Goal: Task Accomplishment & Management: Manage account settings

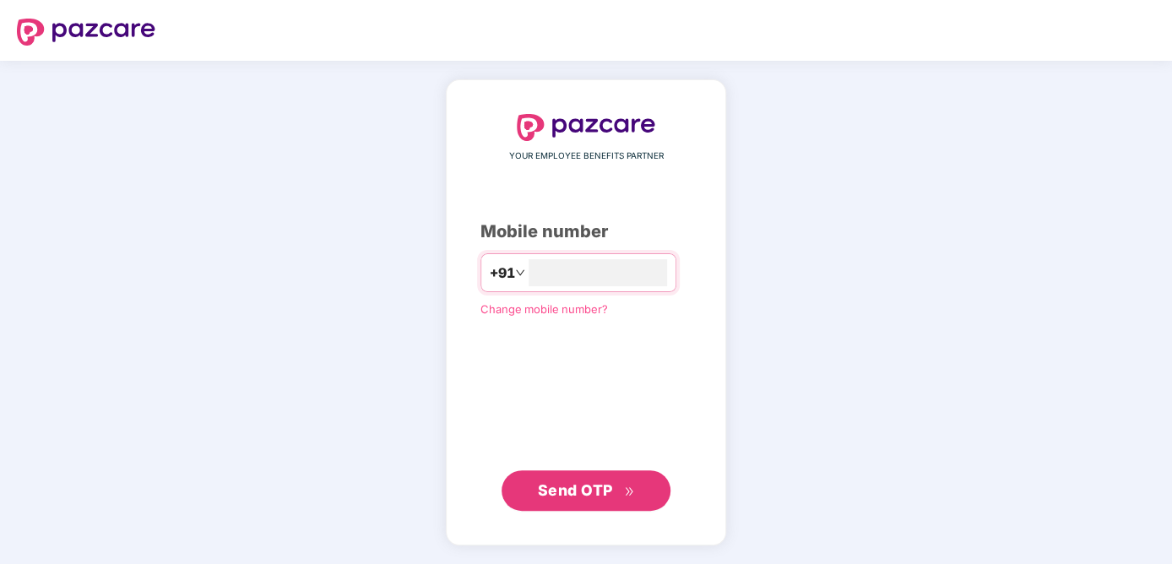
type input "**********"
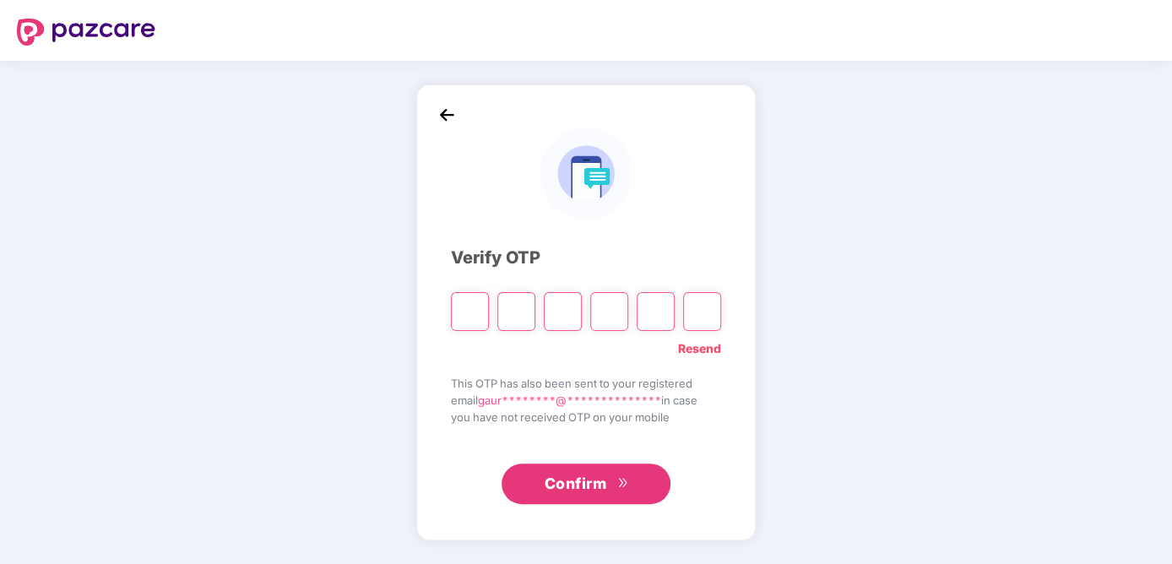
type input "*"
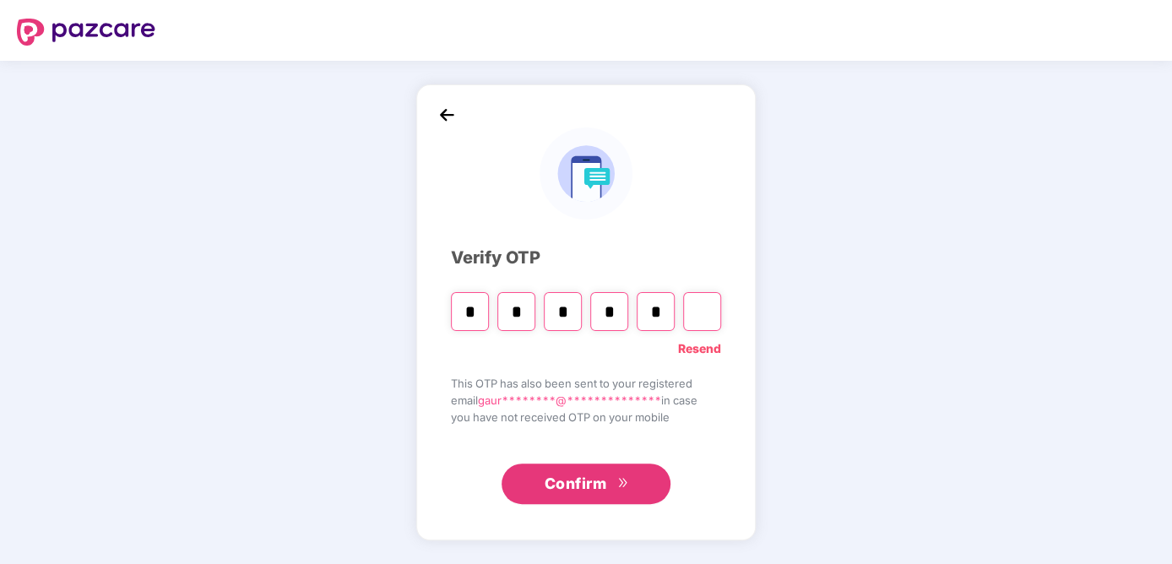
type input "*"
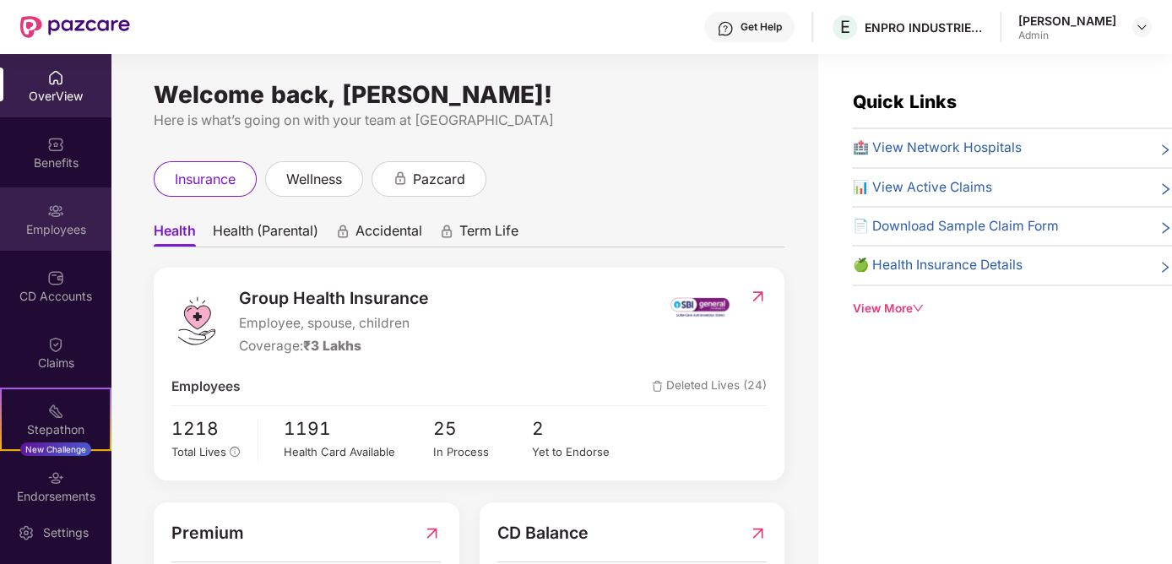
click at [48, 217] on img at bounding box center [55, 211] width 17 height 17
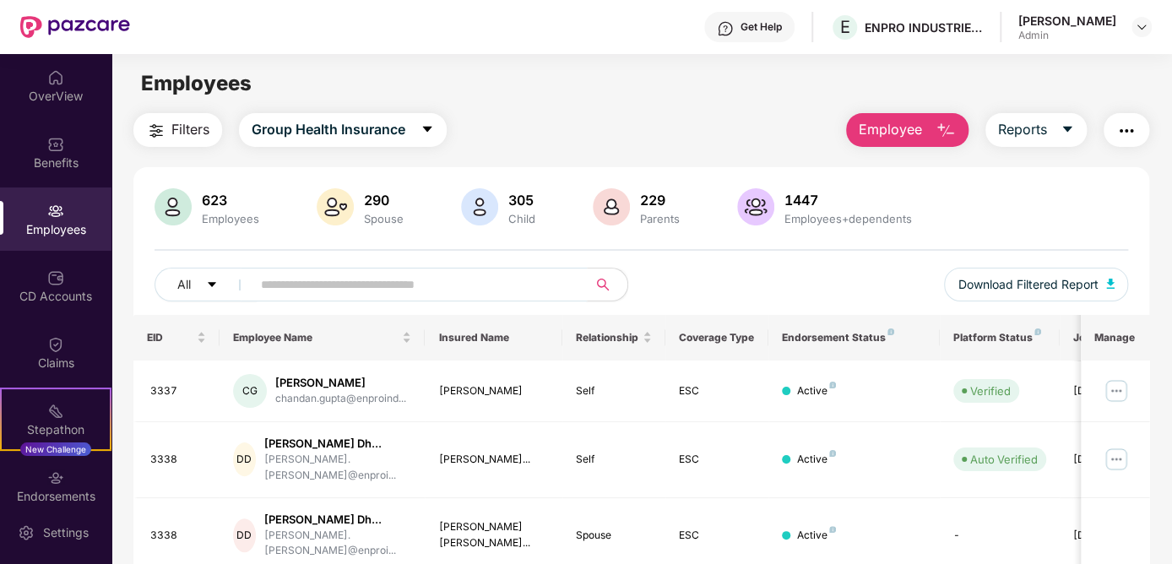
click at [398, 280] on input "text" at bounding box center [412, 284] width 303 height 25
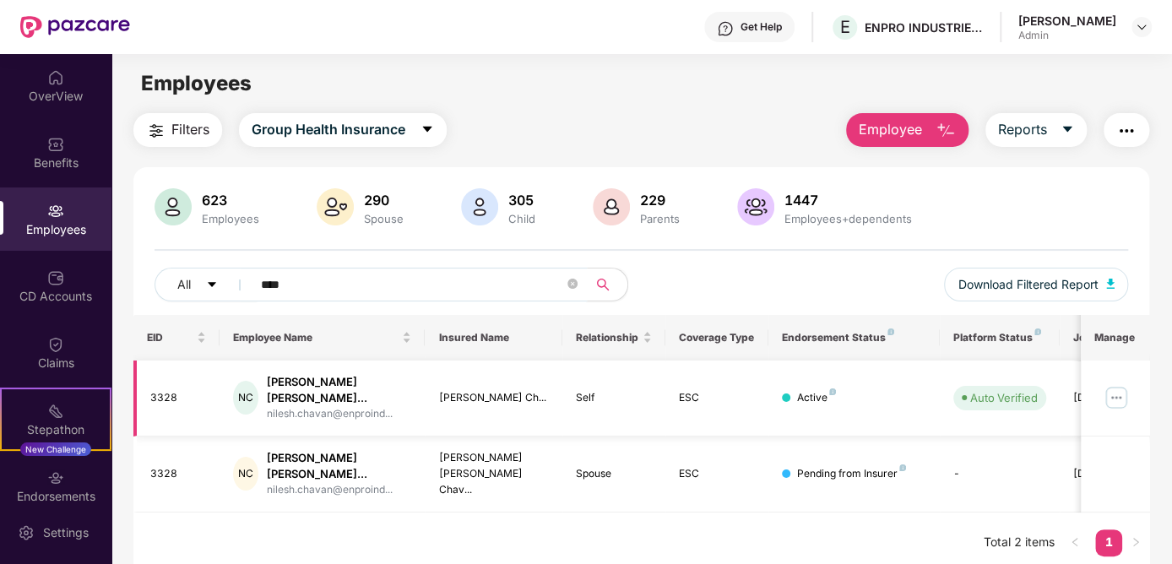
type input "****"
click at [1115, 386] on img at bounding box center [1116, 397] width 27 height 27
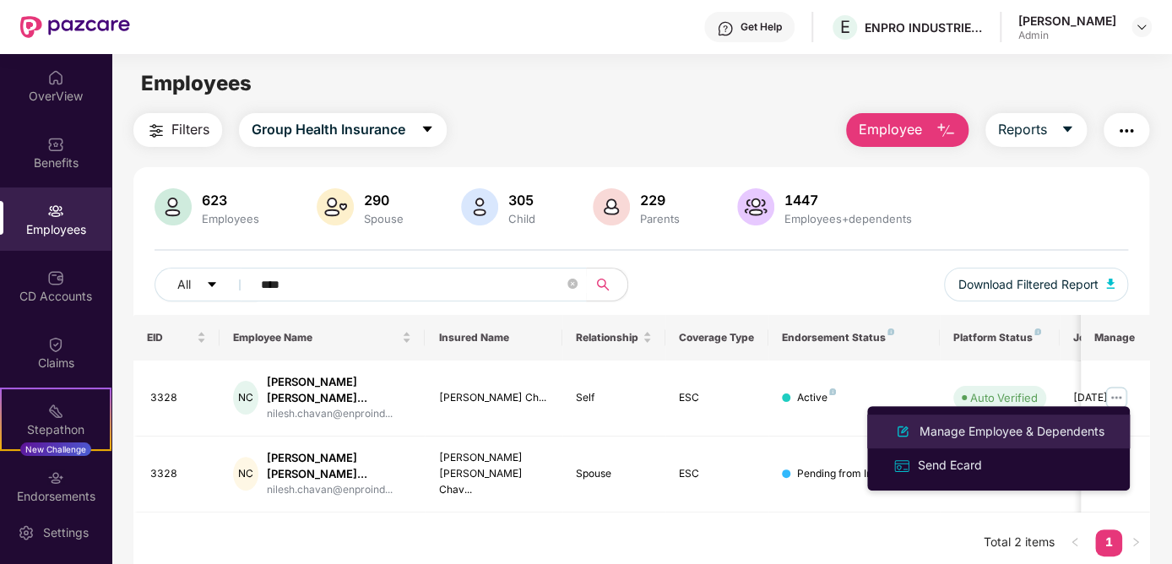
click at [940, 426] on div "Manage Employee & Dependents" at bounding box center [1012, 431] width 192 height 19
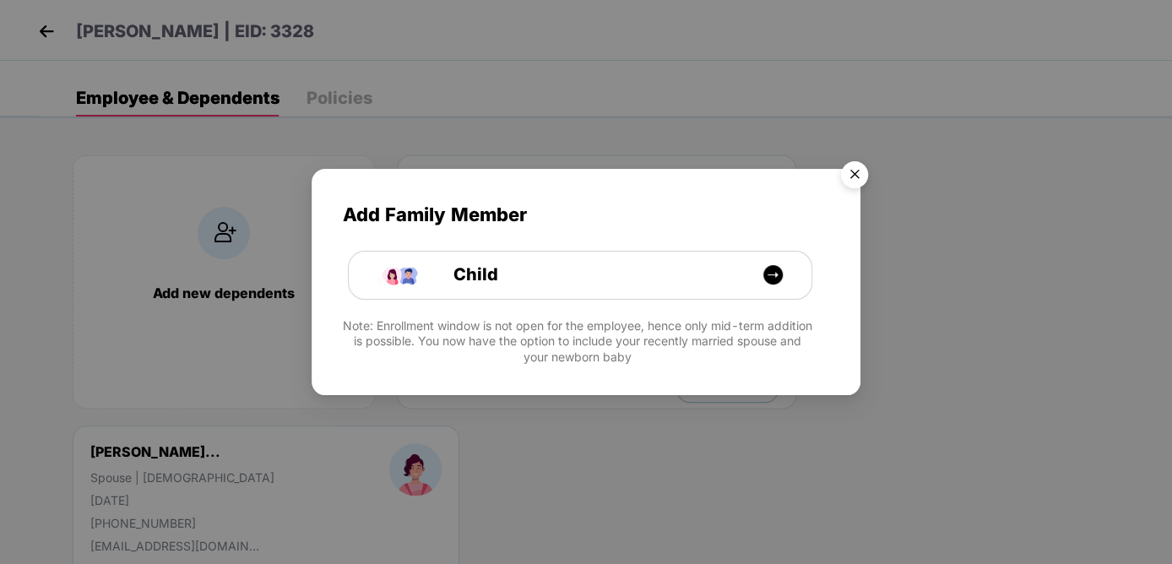
click at [852, 171] on img "Close" at bounding box center [854, 177] width 47 height 47
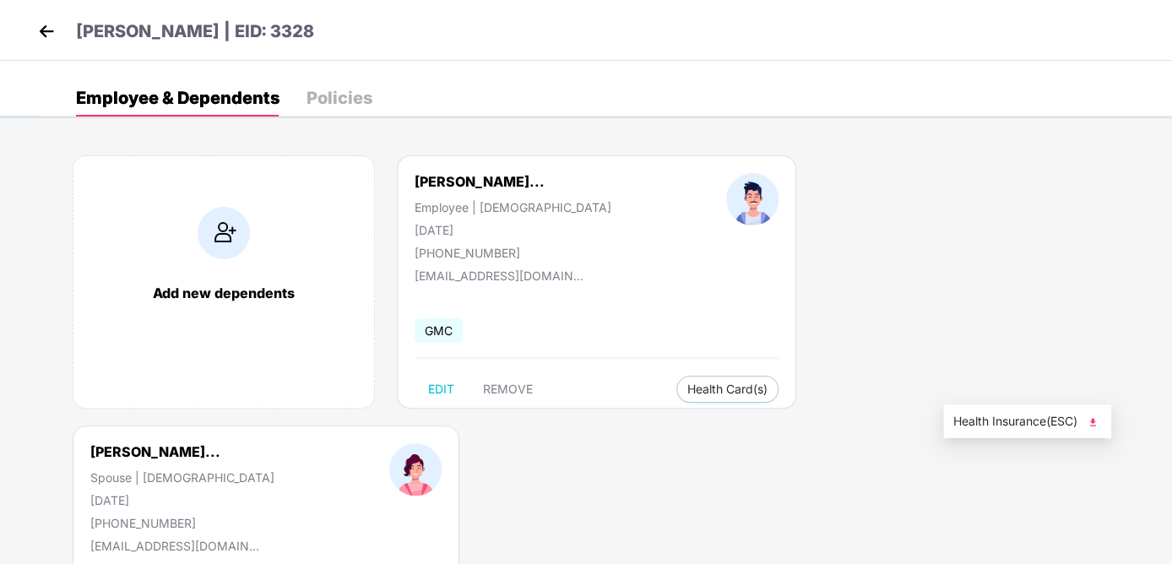
click at [1089, 418] on img at bounding box center [1092, 422] width 17 height 17
click at [685, 486] on body "[PERSON_NAME] | EID: 3328 Employee & Dependents Policies Add new dependents [PE…" at bounding box center [586, 282] width 1172 height 564
click at [38, 27] on img at bounding box center [46, 31] width 25 height 25
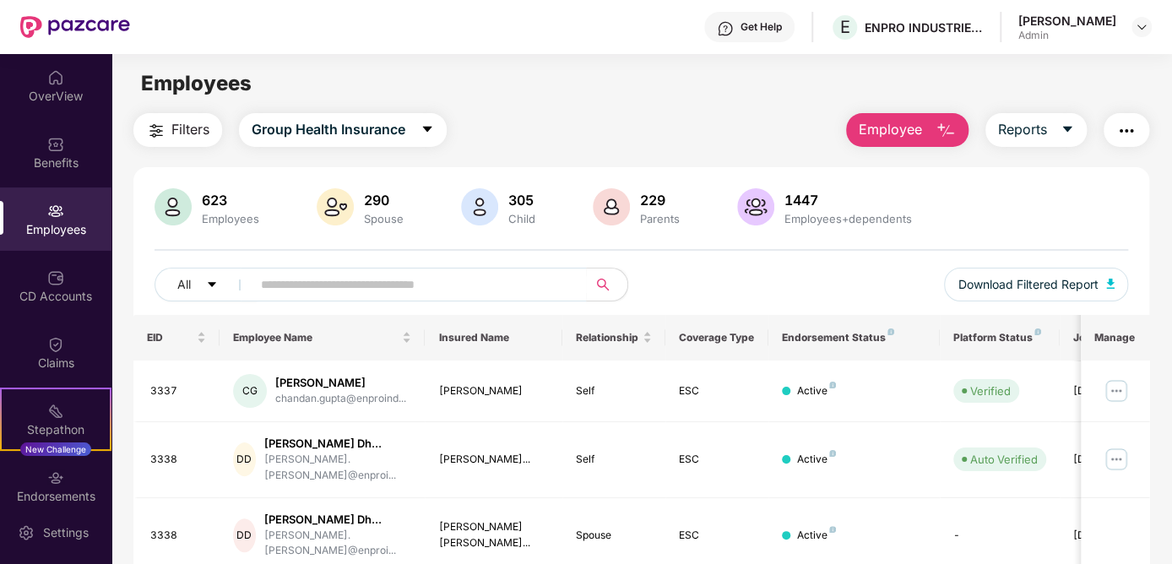
click at [59, 221] on div "Employees" at bounding box center [55, 229] width 111 height 17
